Goal: Information Seeking & Learning: Understand process/instructions

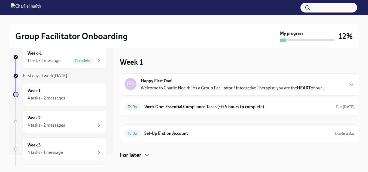
scroll to position [8, 0]
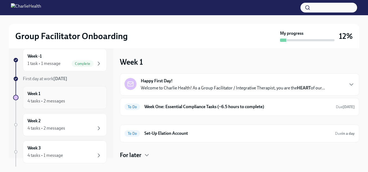
click at [60, 97] on div "Week 1 4 tasks • 2 messages" at bounding box center [65, 98] width 75 height 14
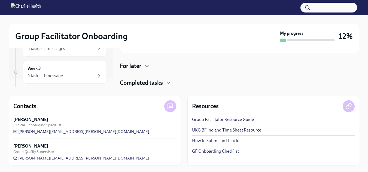
scroll to position [0, 0]
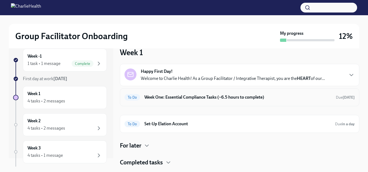
click at [150, 99] on h6 "Week One: Essential Compliance Tasks (~6.5 hours to complete)" at bounding box center [237, 98] width 187 height 6
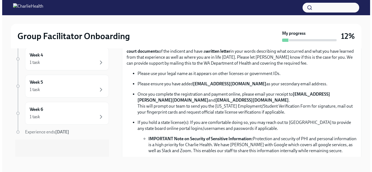
scroll to position [354, 0]
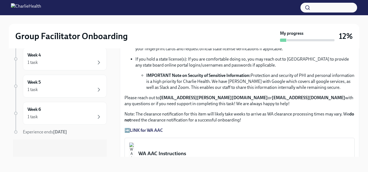
click at [144, 128] on strong "LINK for WA AAC" at bounding box center [146, 130] width 33 height 5
click at [165, 153] on div "WA AAC Instructions" at bounding box center [244, 153] width 212 height 7
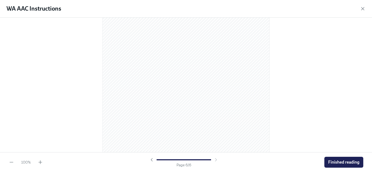
scroll to position [1194, 0]
click at [356, 160] on span "Finished reading" at bounding box center [343, 162] width 31 height 5
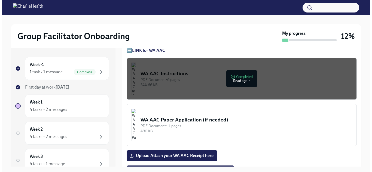
scroll to position [463, 0]
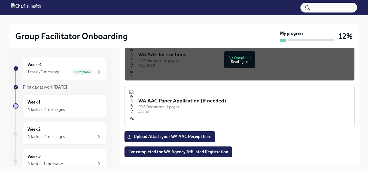
click at [134, 68] on img "button" at bounding box center [131, 60] width 5 height 33
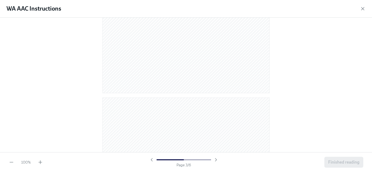
scroll to position [599, 0]
drag, startPoint x: 317, startPoint y: 0, endPoint x: 292, endPoint y: 83, distance: 86.6
click at [296, 81] on div at bounding box center [186, 85] width 372 height 135
